Goal: Information Seeking & Learning: Learn about a topic

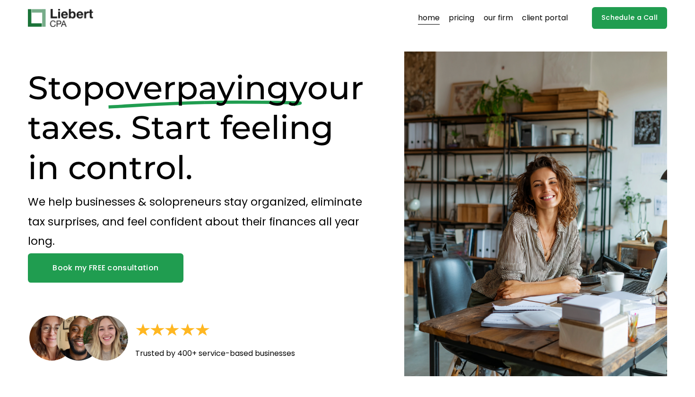
click at [505, 17] on link "our firm" at bounding box center [497, 17] width 29 height 15
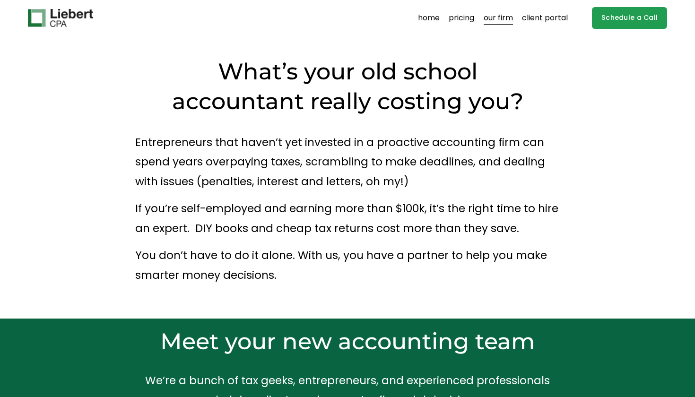
click at [470, 13] on link "pricing" at bounding box center [462, 17] width 26 height 15
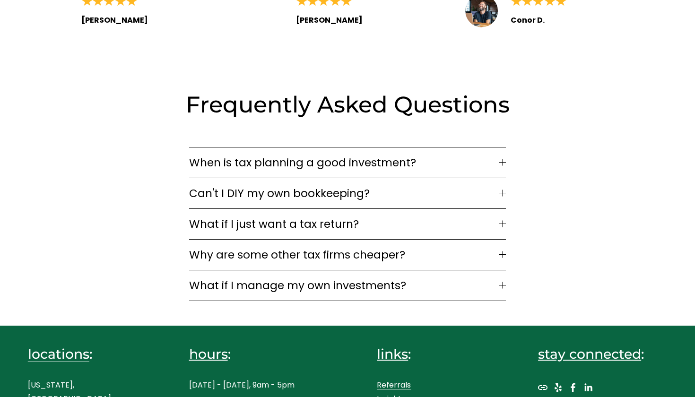
scroll to position [1349, 0]
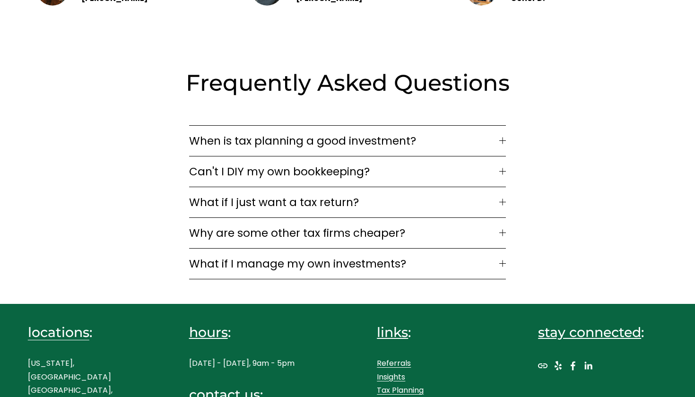
click at [505, 138] on div at bounding box center [502, 141] width 7 height 7
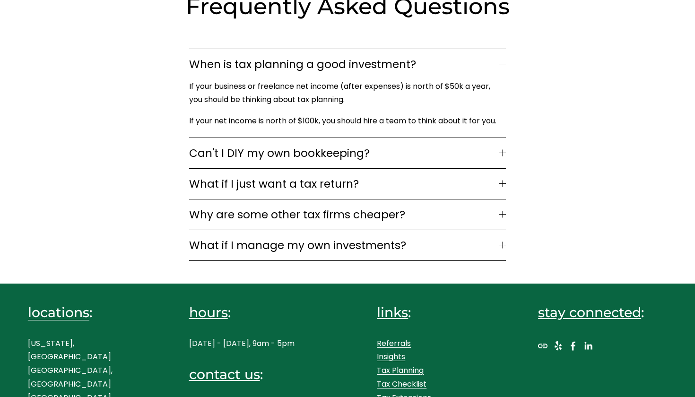
scroll to position [1425, 0]
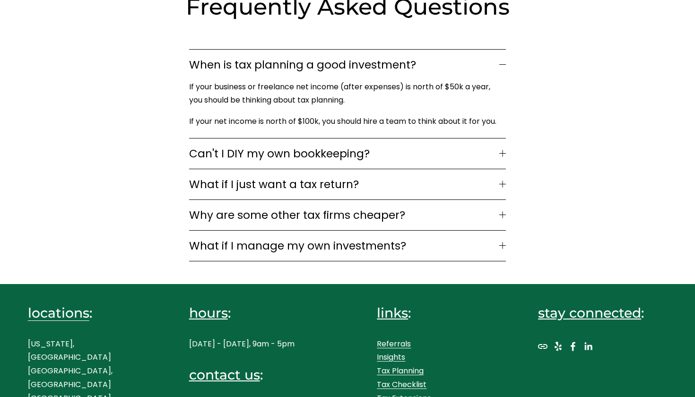
click at [469, 115] on p "If your net income is north of $100k, you should hire a team to think about it …" at bounding box center [345, 122] width 312 height 14
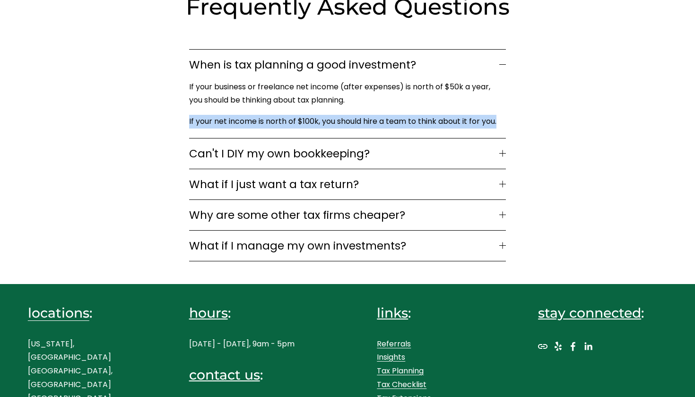
click at [469, 115] on p "If your net income is north of $100k, you should hire a team to think about it …" at bounding box center [345, 122] width 312 height 14
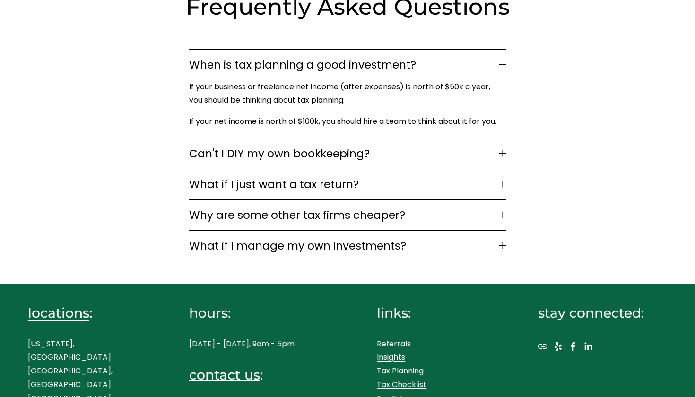
click at [545, 66] on div "Frequently Asked Questions When is tax planning a good investment? If your busi…" at bounding box center [347, 126] width 695 height 269
click at [454, 80] on p "If your business or freelance net income (after expenses) is north of $50k a ye…" at bounding box center [345, 93] width 312 height 27
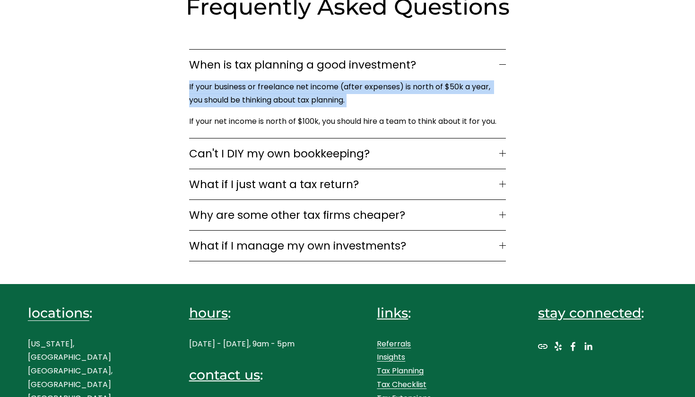
click at [454, 80] on p "If your business or freelance net income (after expenses) is north of $50k a ye…" at bounding box center [345, 93] width 312 height 27
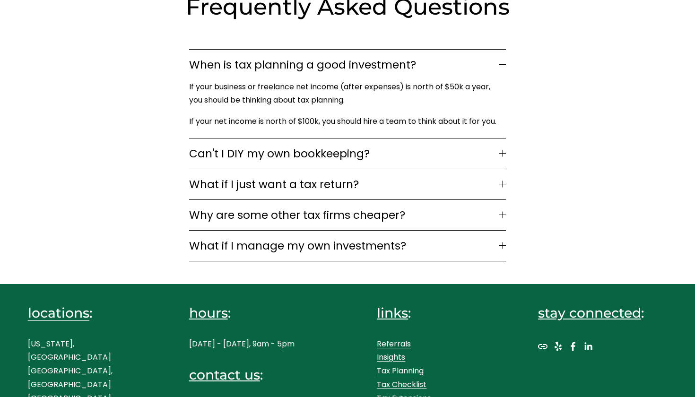
click at [577, 92] on div "Frequently Asked Questions When is tax planning a good investment? If your busi…" at bounding box center [347, 126] width 695 height 269
click at [499, 146] on span "Can't I DIY my own bookkeeping?" at bounding box center [344, 154] width 311 height 16
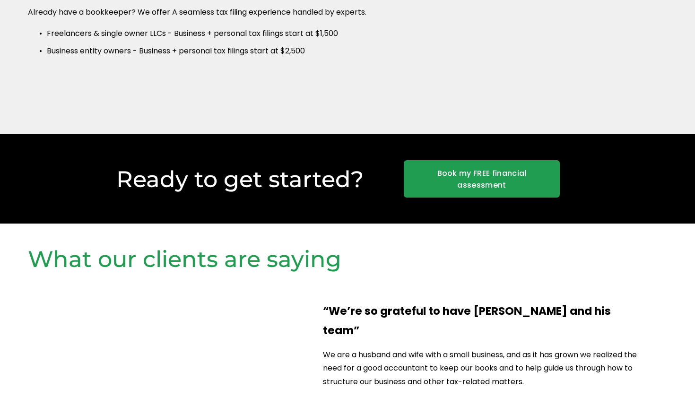
scroll to position [514, 0]
